Goal: Information Seeking & Learning: Learn about a topic

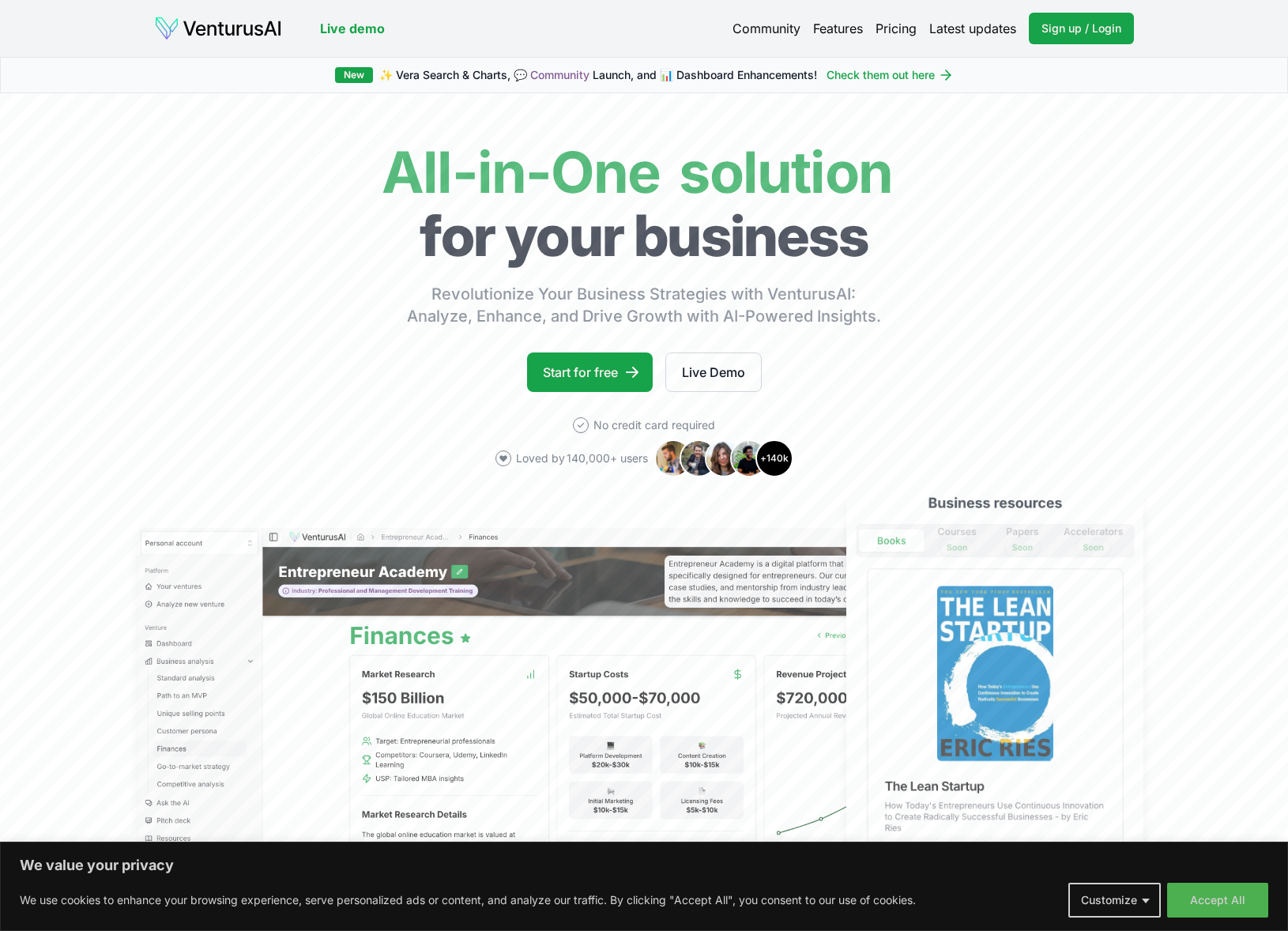
click at [888, 27] on link "Pricing" at bounding box center [895, 28] width 41 height 19
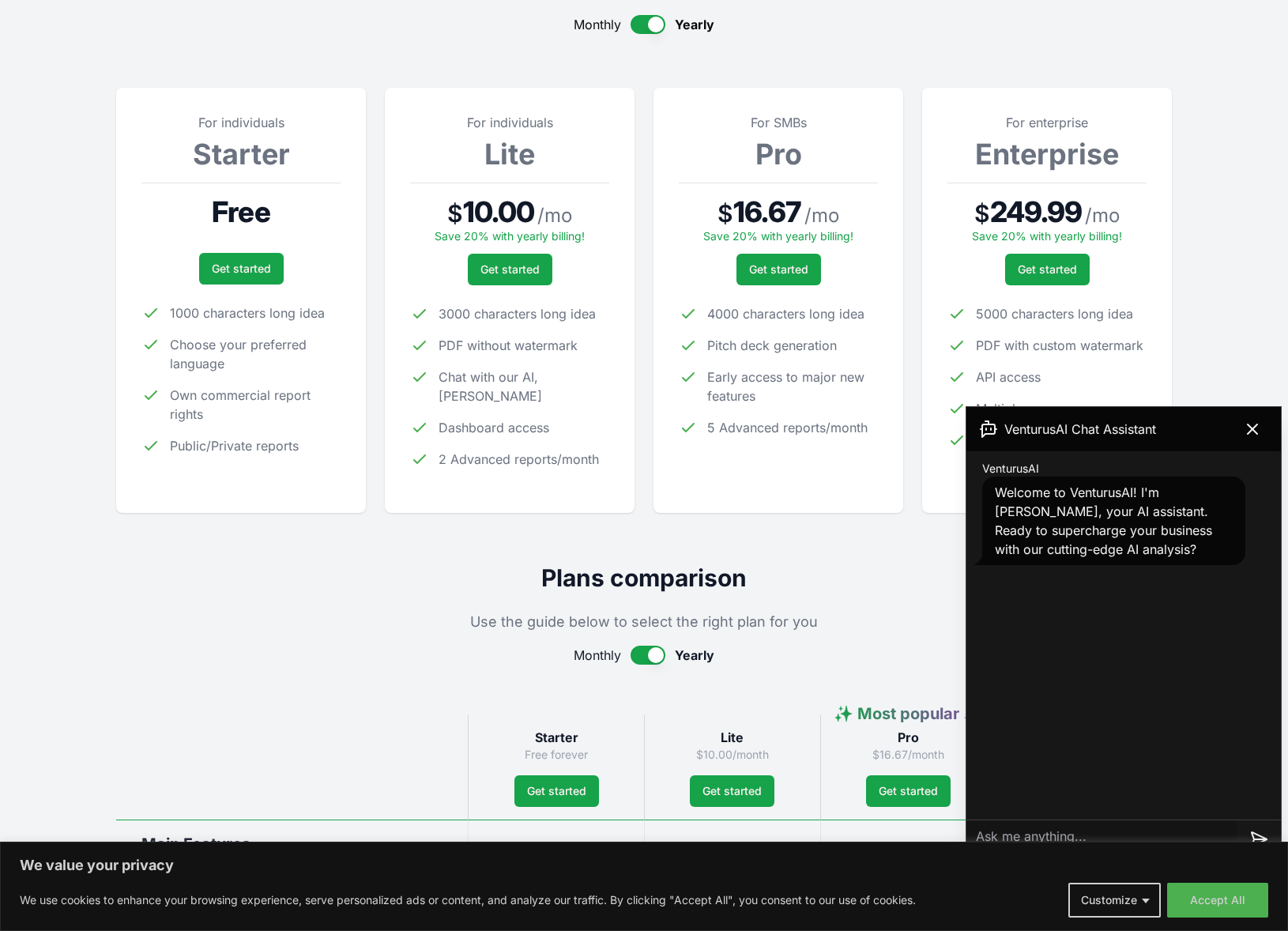
scroll to position [178, 0]
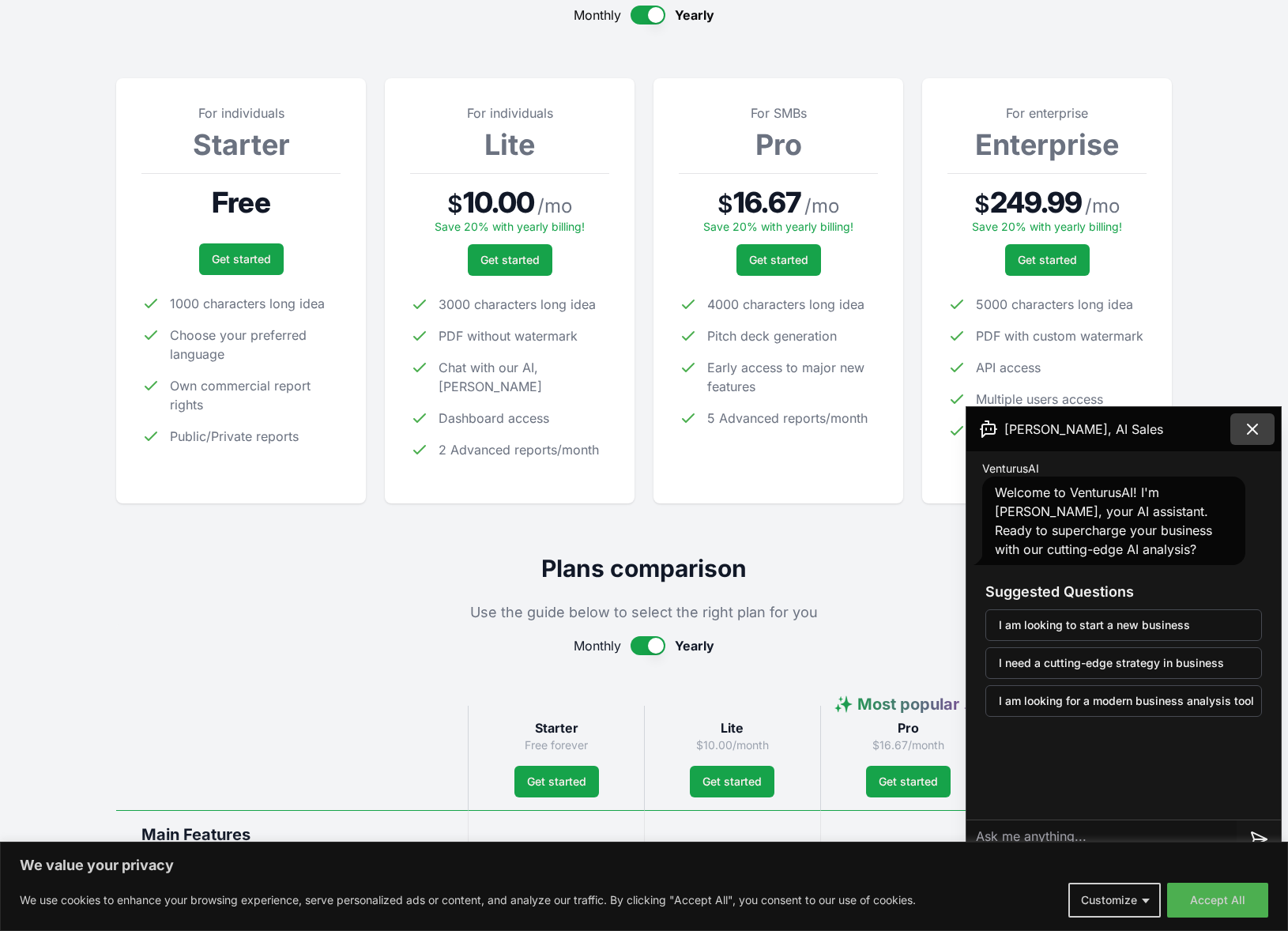
click at [919, 427] on icon at bounding box center [1252, 429] width 19 height 19
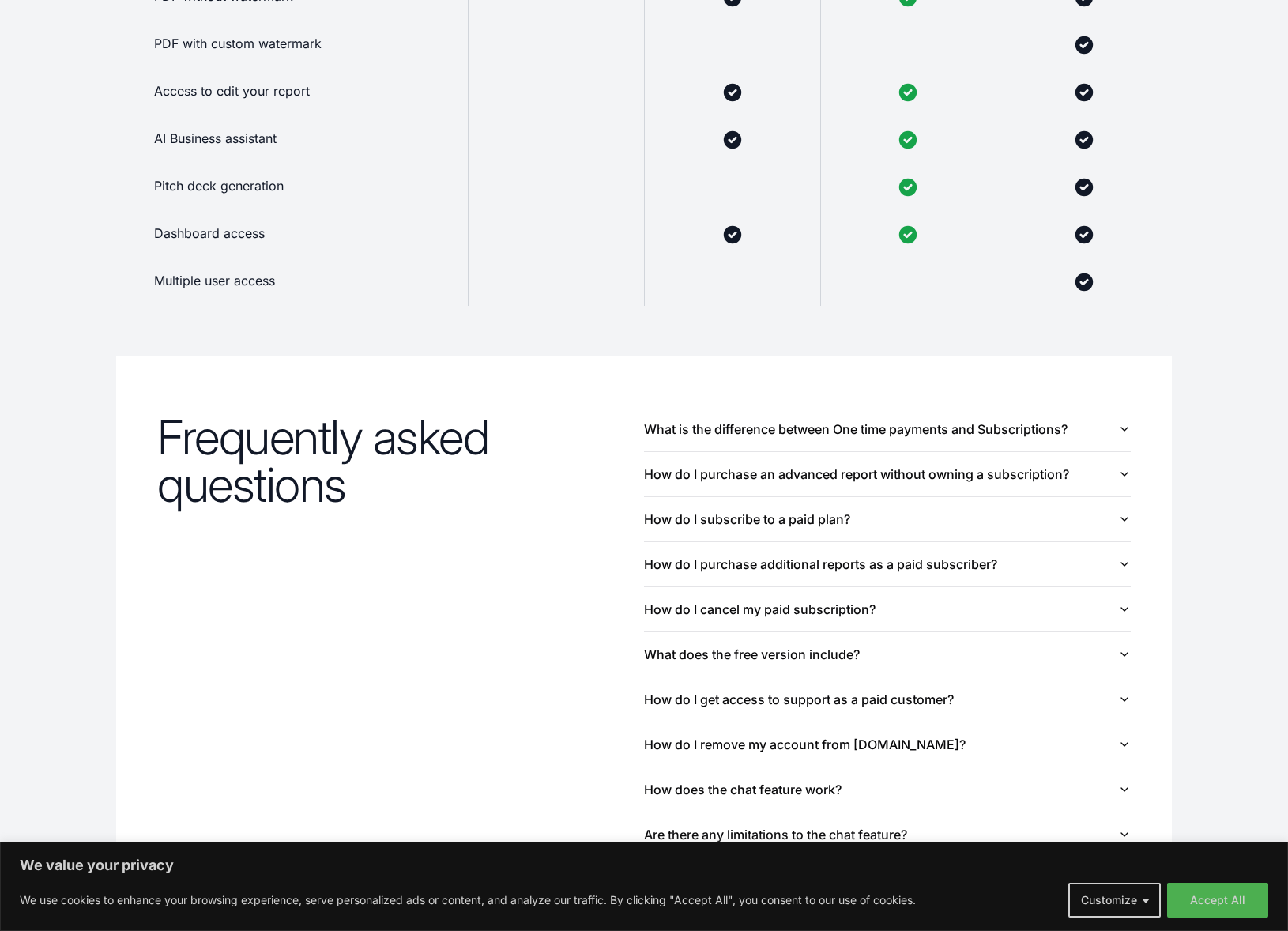
scroll to position [1358, 0]
click at [919, 471] on icon "button" at bounding box center [1125, 472] width 13 height 13
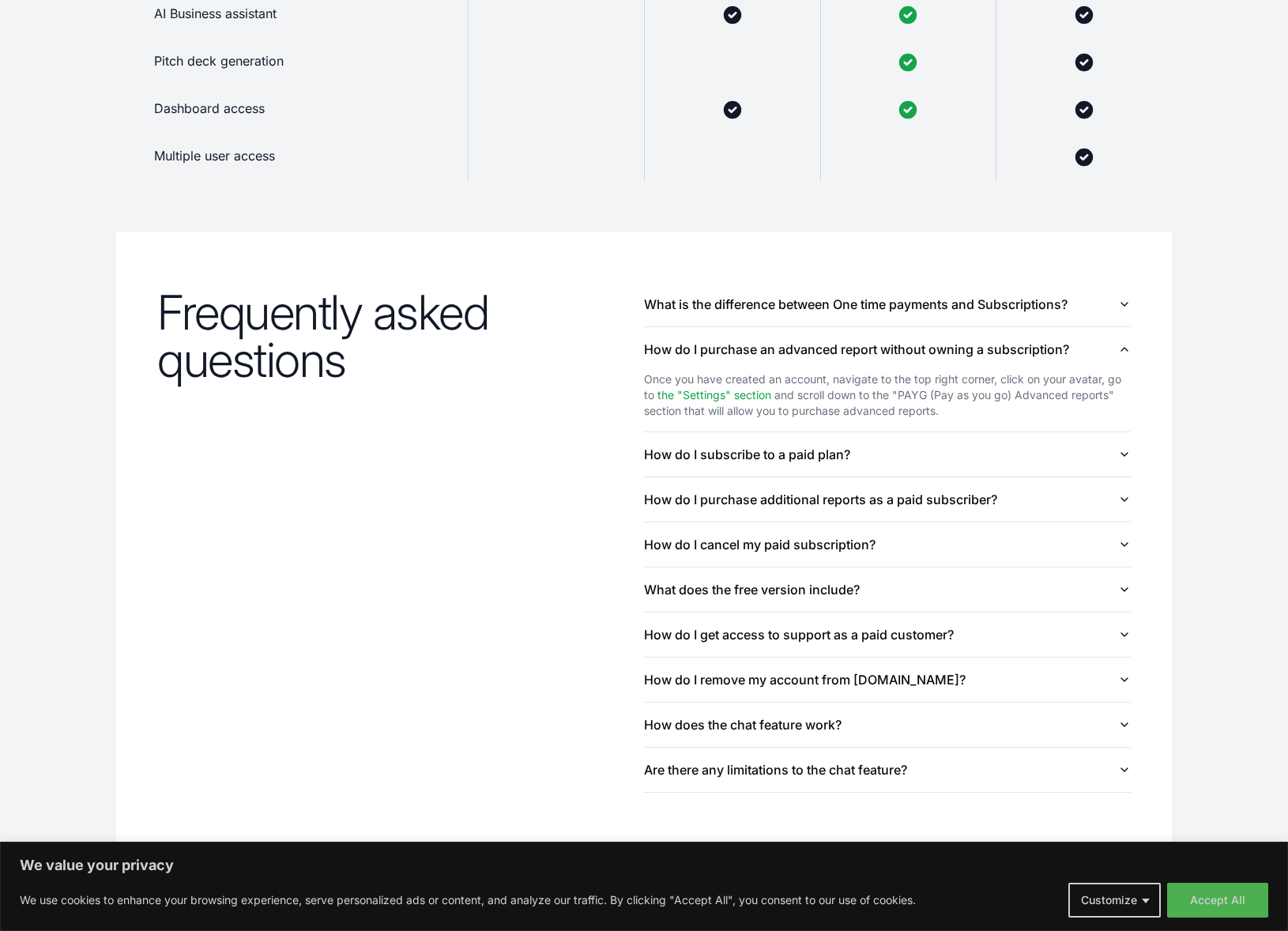
scroll to position [1482, 0]
click at [919, 452] on icon "button" at bounding box center [1125, 453] width 13 height 13
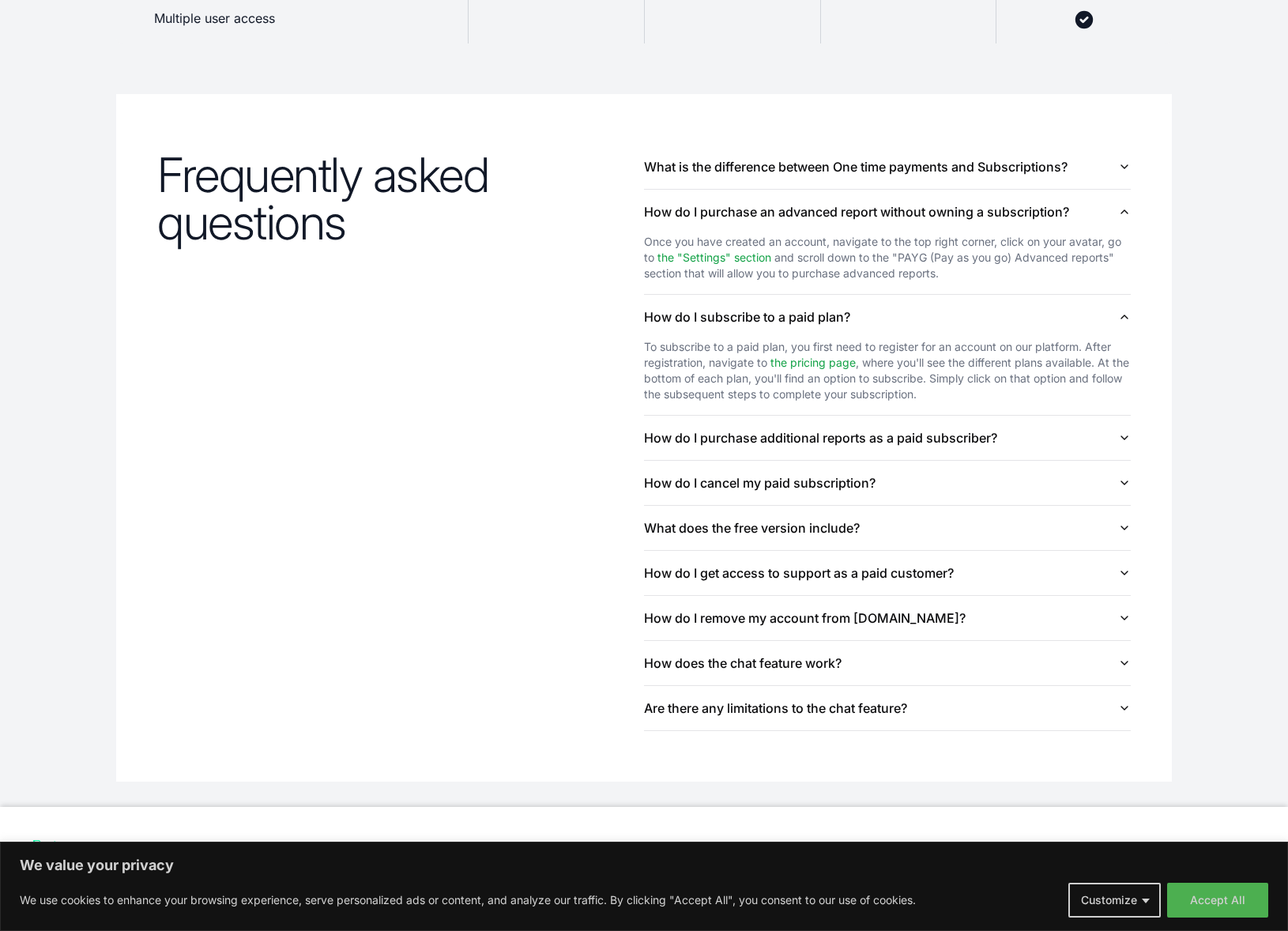
scroll to position [1651, 0]
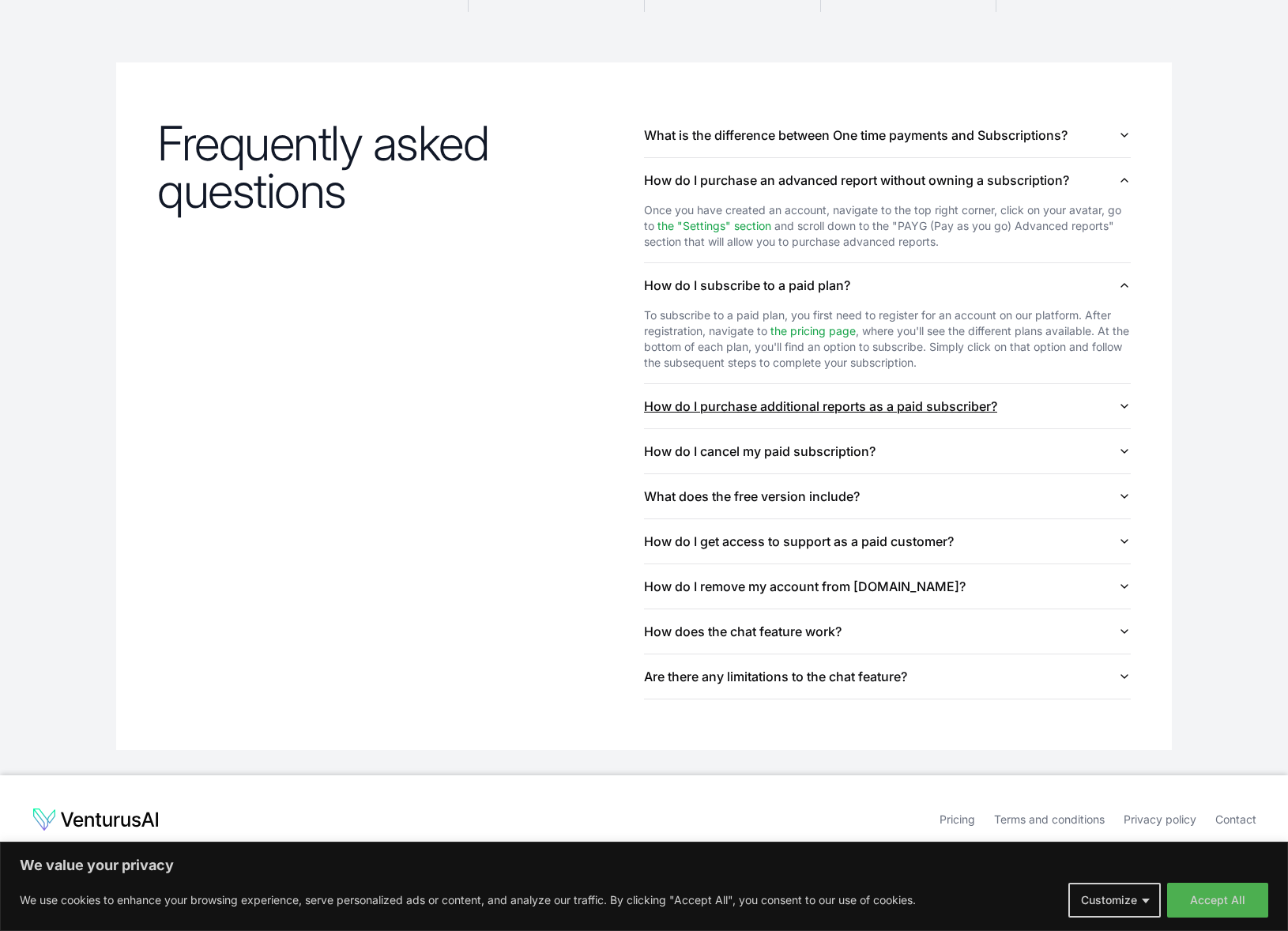
click at [919, 401] on icon "button" at bounding box center [1125, 406] width 13 height 13
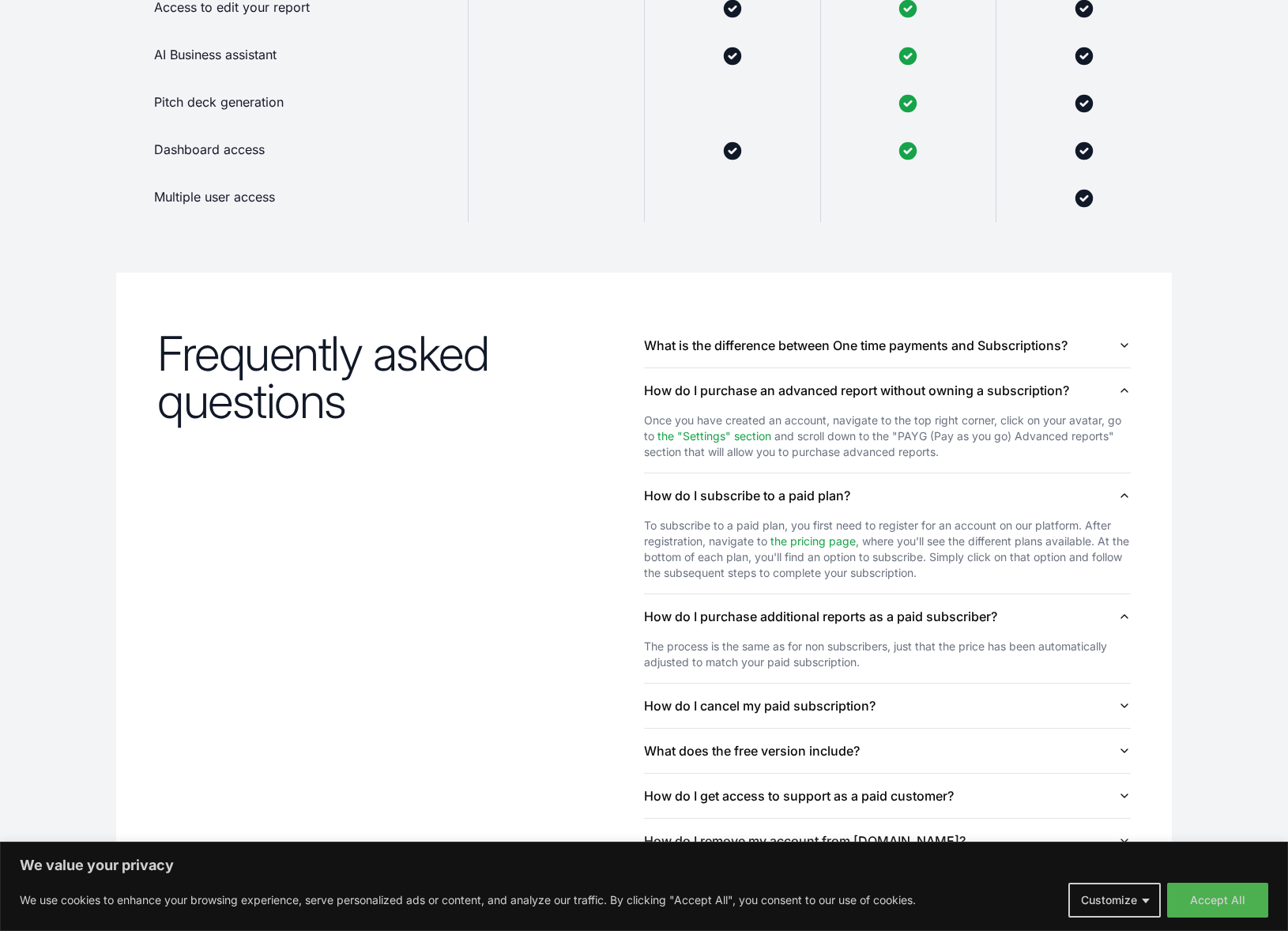
scroll to position [1424, 0]
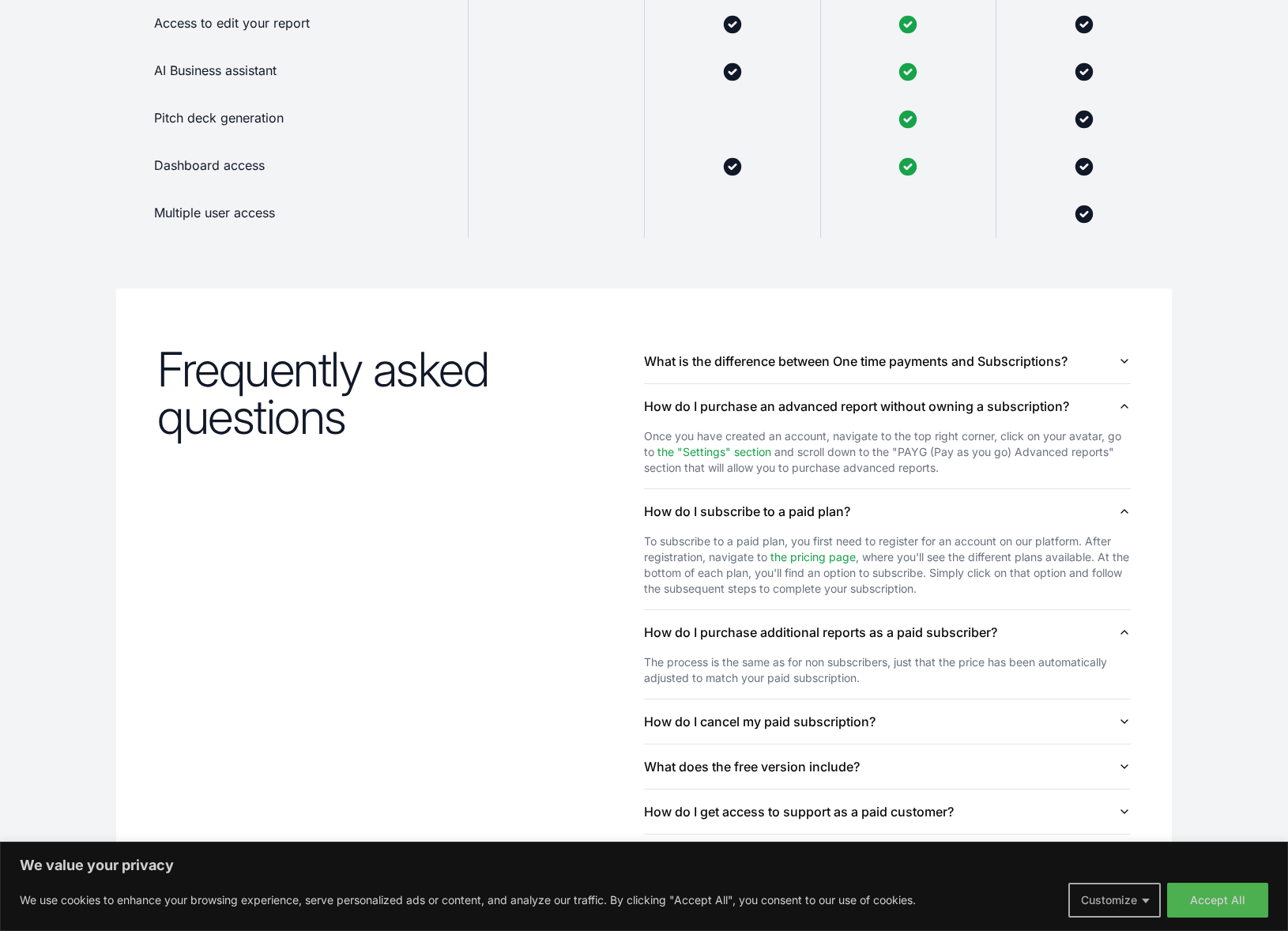
click at [919, 819] on button "Customize" at bounding box center [1115, 899] width 92 height 34
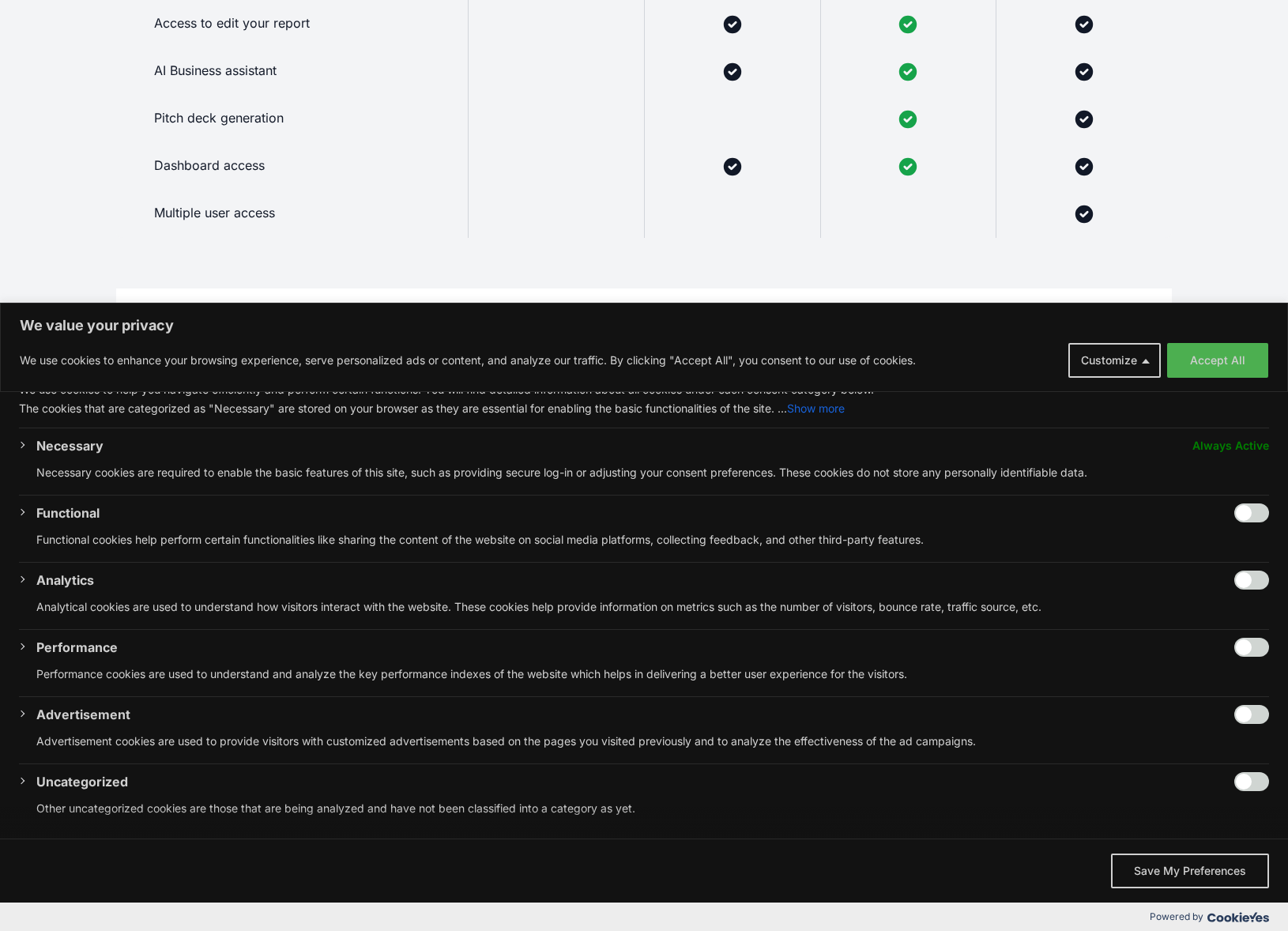
scroll to position [0, 0]
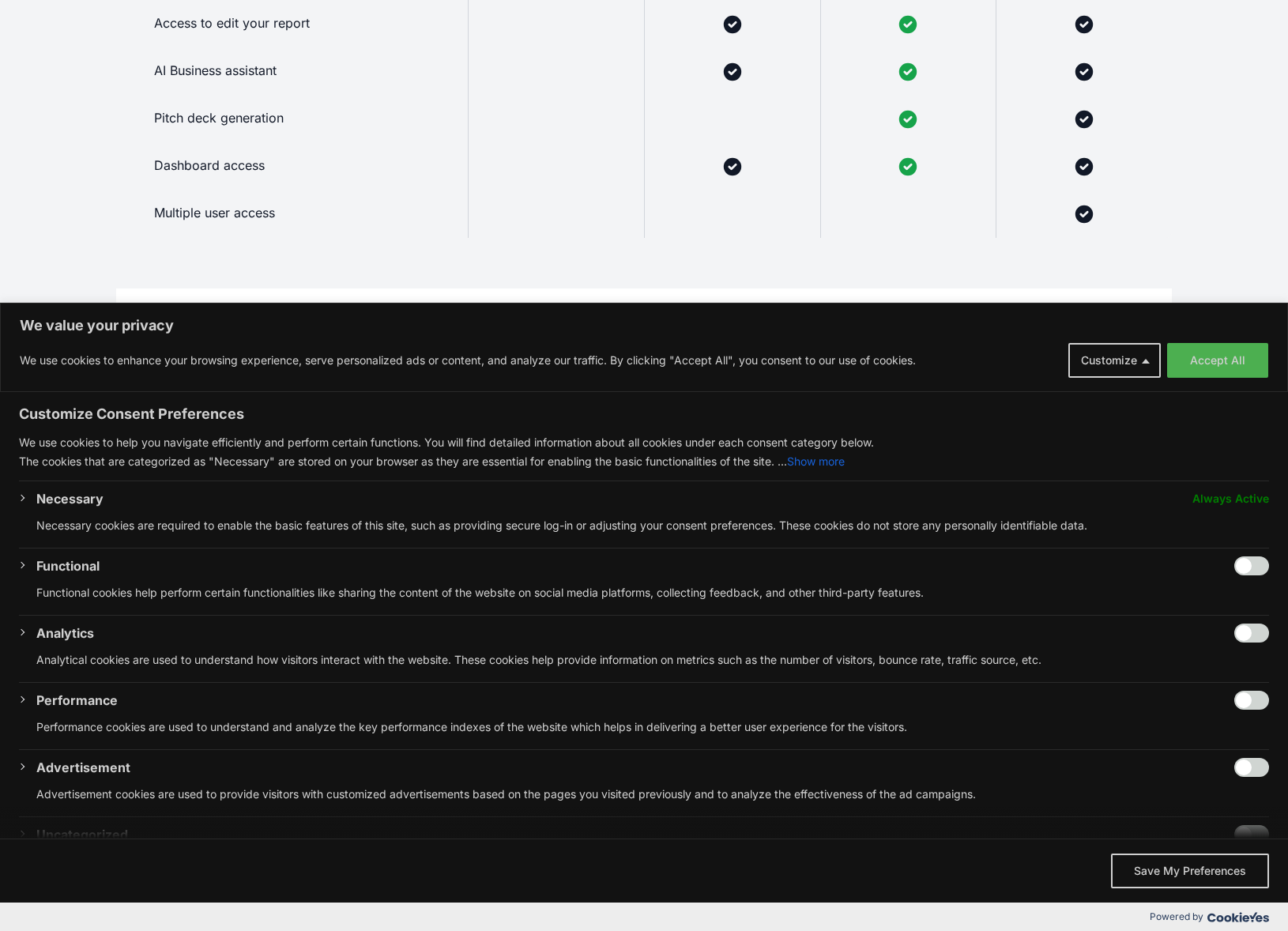
click at [826, 459] on button "Show more" at bounding box center [816, 461] width 58 height 19
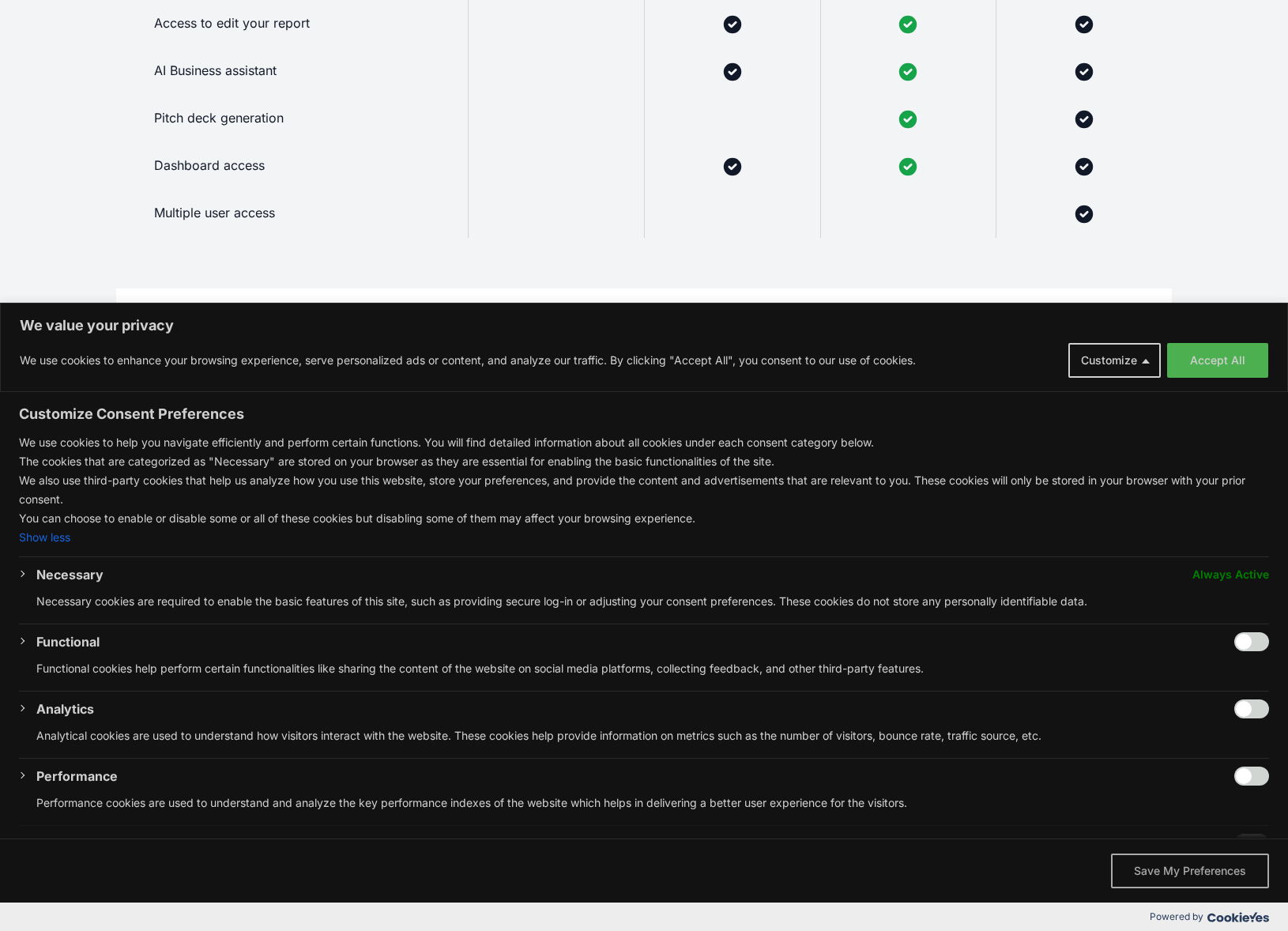
click at [919, 819] on button "Save My Preferences" at bounding box center [1190, 870] width 158 height 34
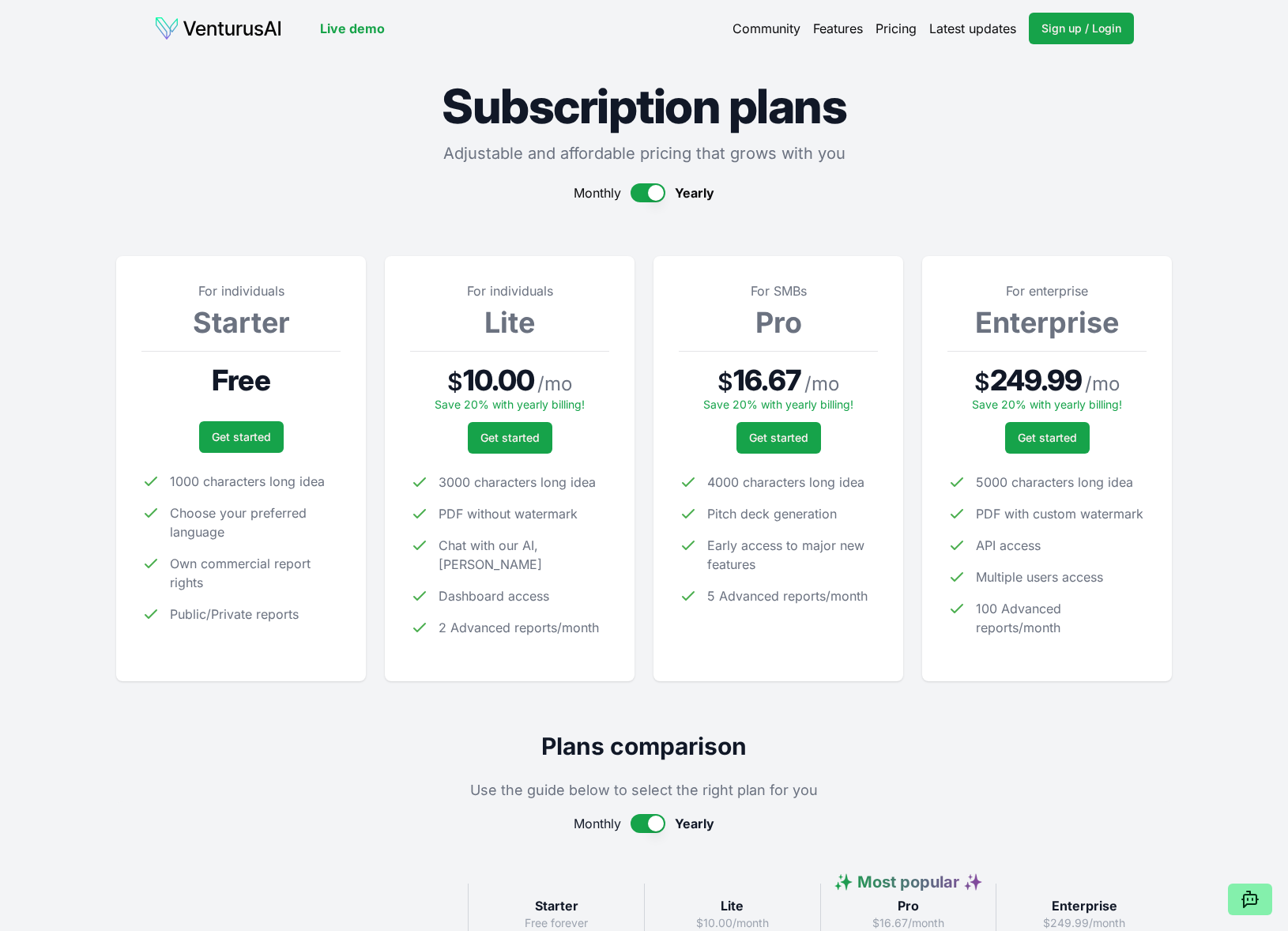
click at [770, 28] on link "Community" at bounding box center [766, 28] width 68 height 19
